Goal: Information Seeking & Learning: Learn about a topic

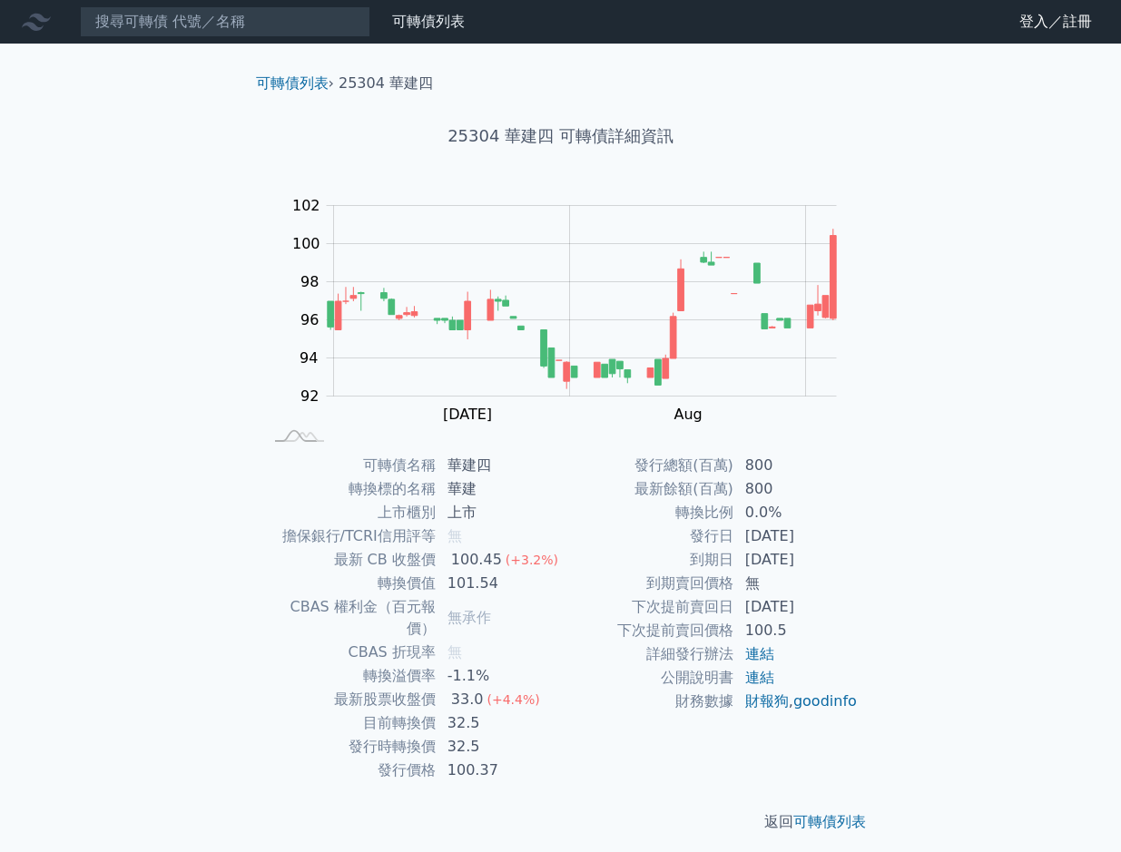
click at [179, 449] on div "可轉債列表 財務數據 可轉債列表 財務數據 登入／註冊 登入／註冊 可轉債列表 › 25304 華建四 25304 華建四 可轉債詳細資訊 Zoom Out …" at bounding box center [560, 431] width 1121 height 862
click at [427, 26] on link "可轉債列表" at bounding box center [428, 21] width 73 height 17
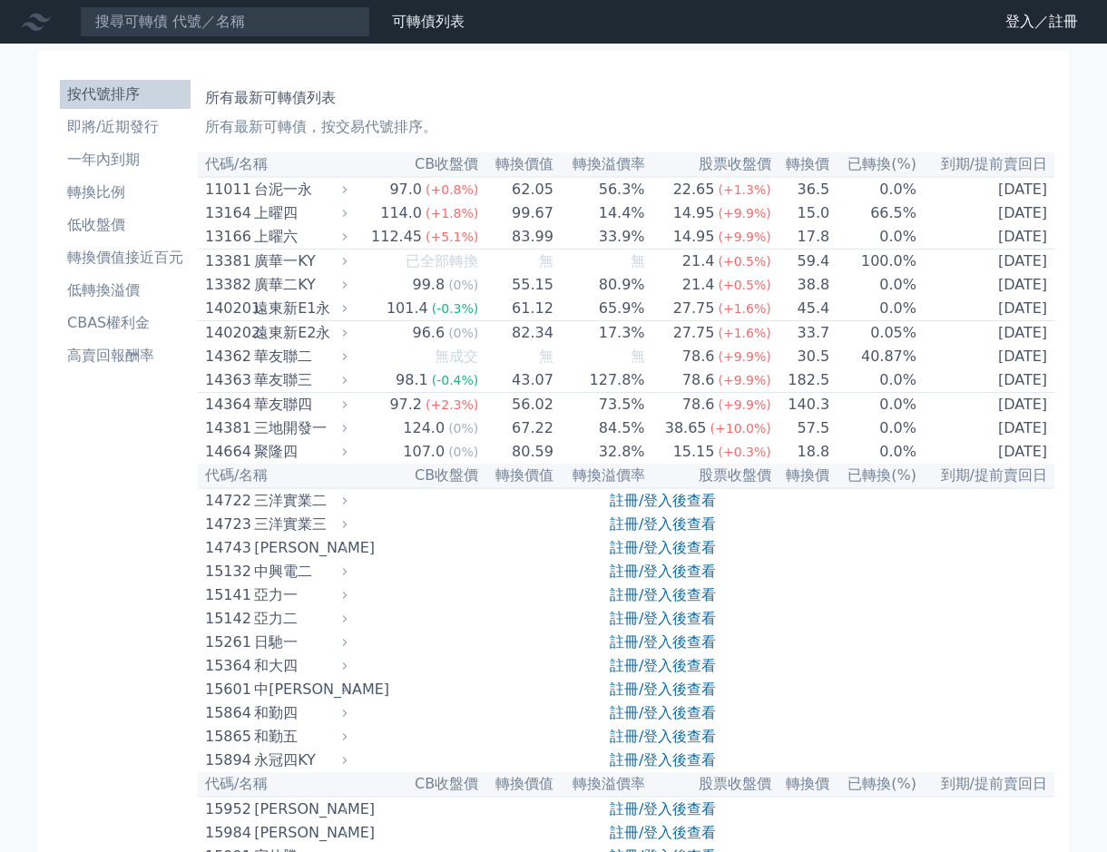
click at [472, 33] on div "可轉債列表 財務數據" at bounding box center [236, 21] width 472 height 31
click at [0, 0] on link "財務數據" at bounding box center [0, 0] width 0 height 0
